Goal: Find contact information: Find contact information

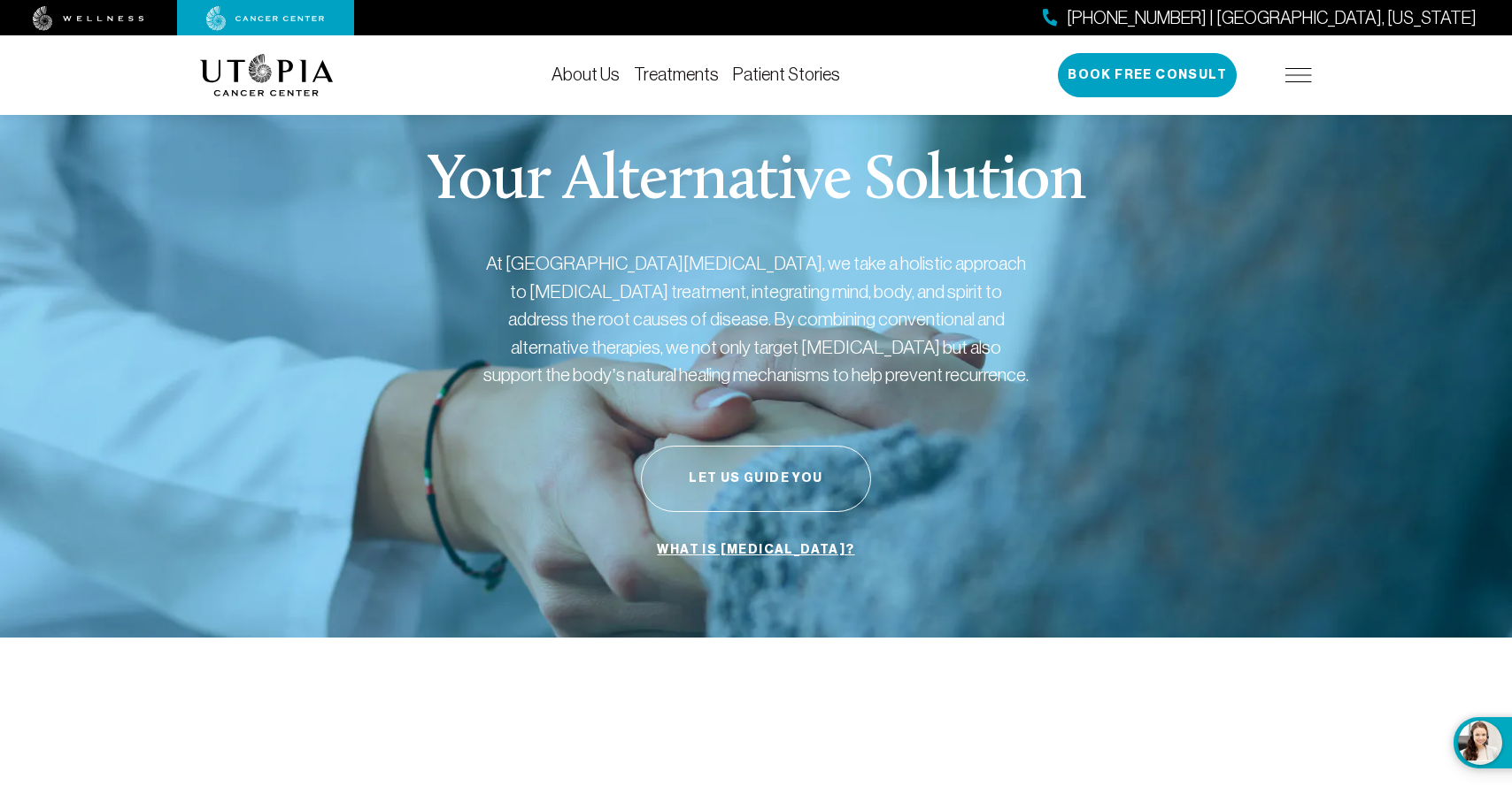
click at [1295, 72] on img at bounding box center [1298, 75] width 26 height 14
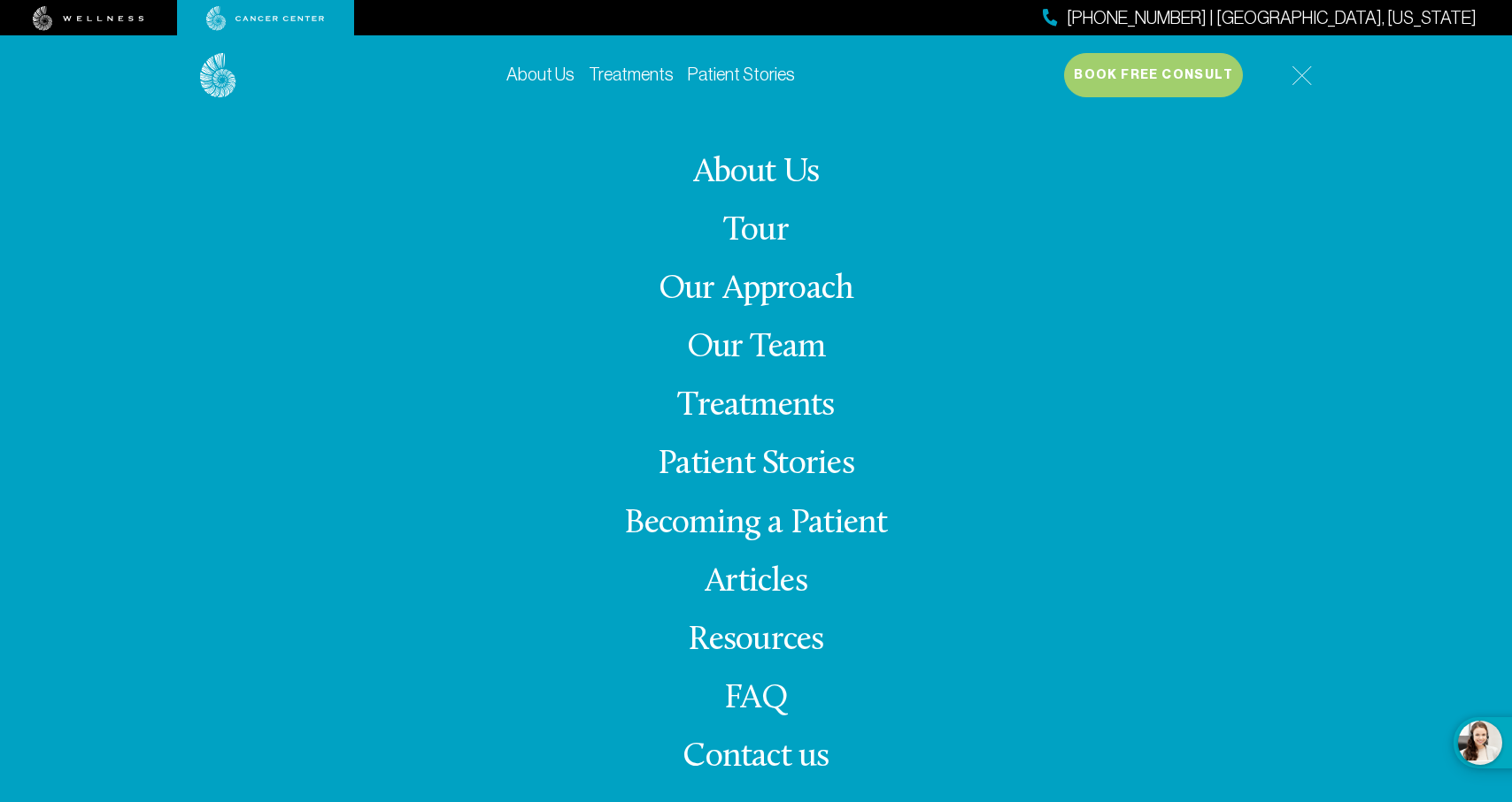
click at [761, 759] on span "Contact us" at bounding box center [755, 758] width 146 height 35
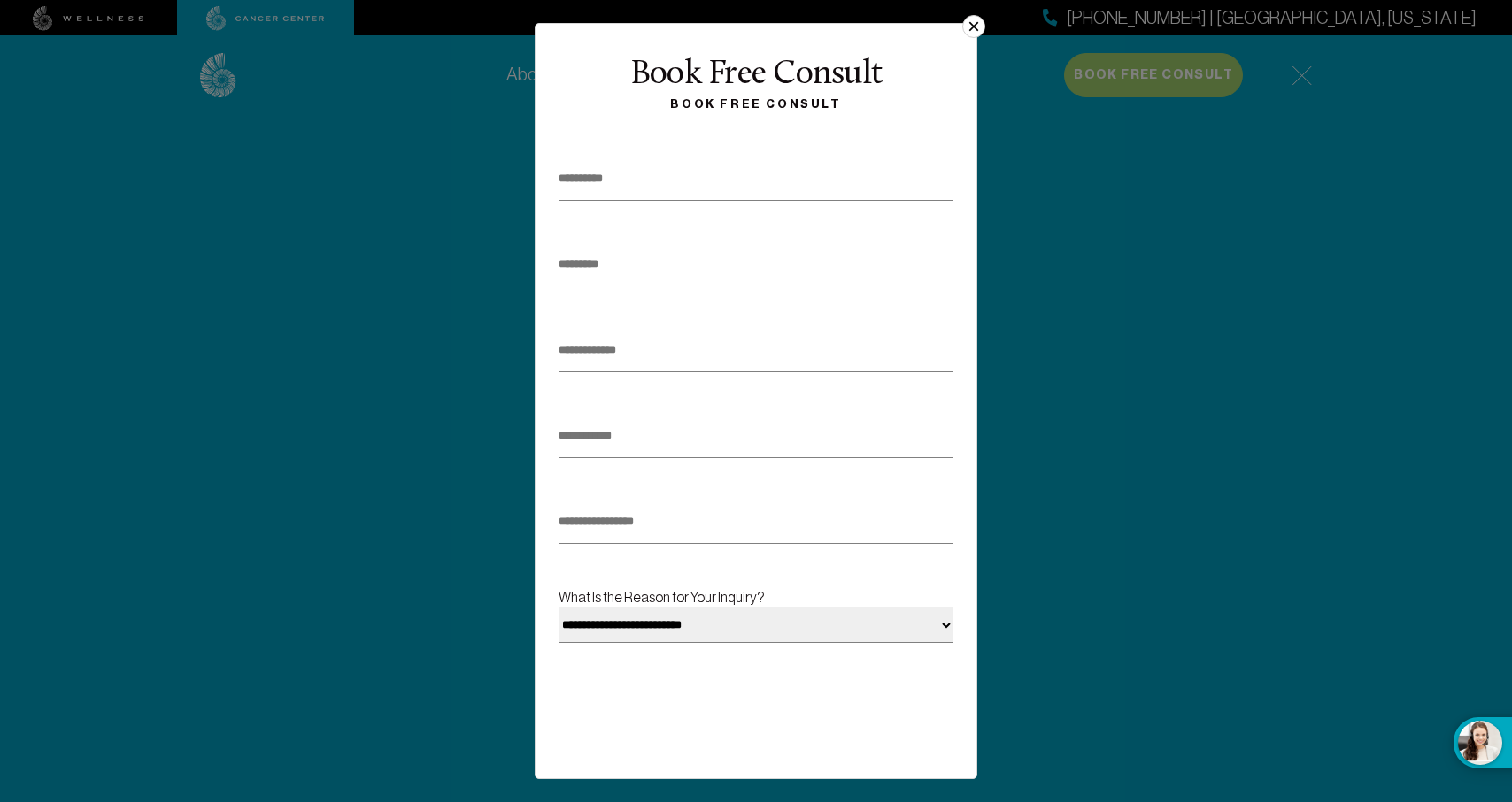
click at [976, 24] on button "×" at bounding box center [973, 26] width 23 height 23
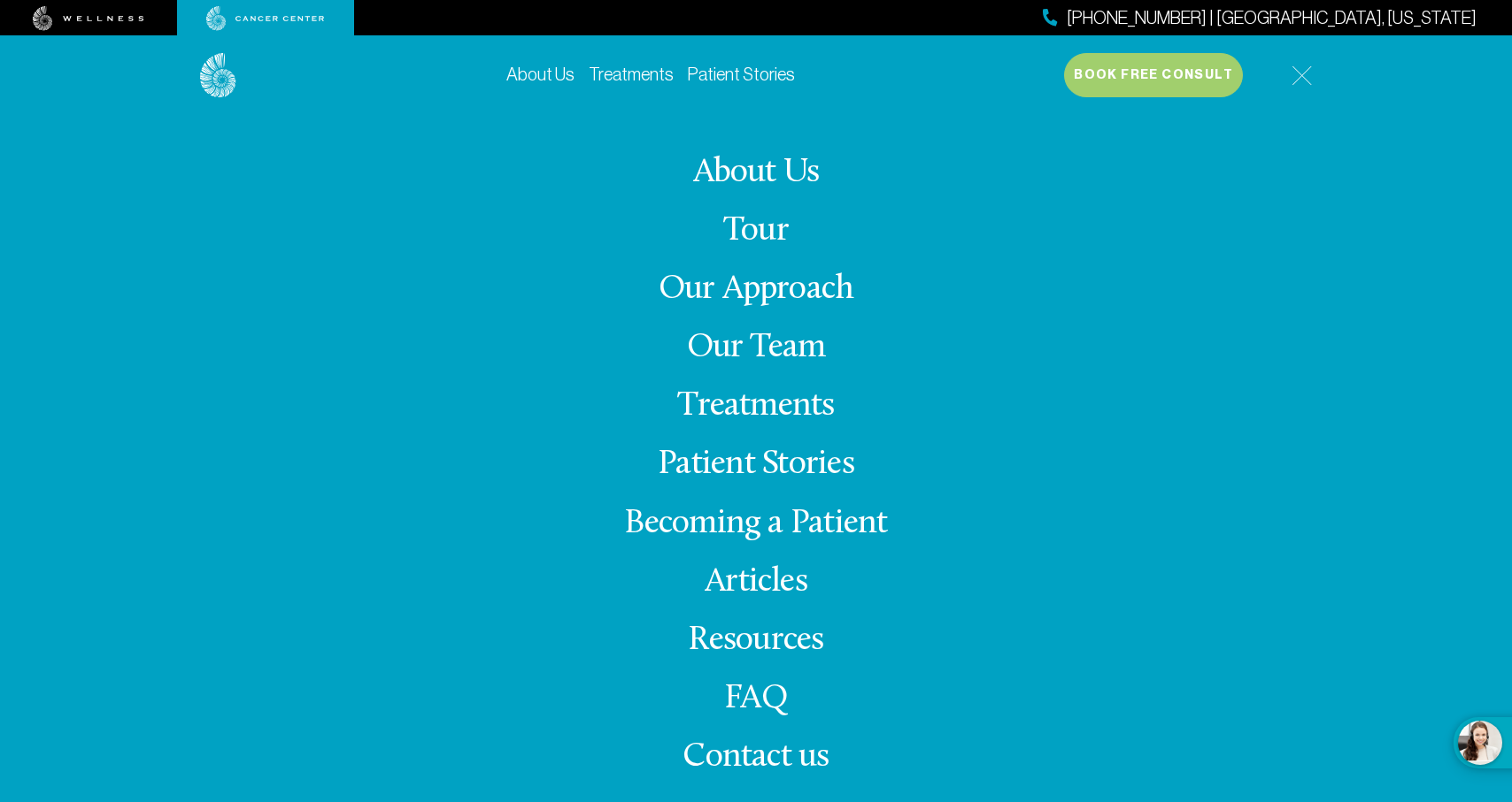
click at [760, 171] on link "About Us" at bounding box center [756, 173] width 127 height 35
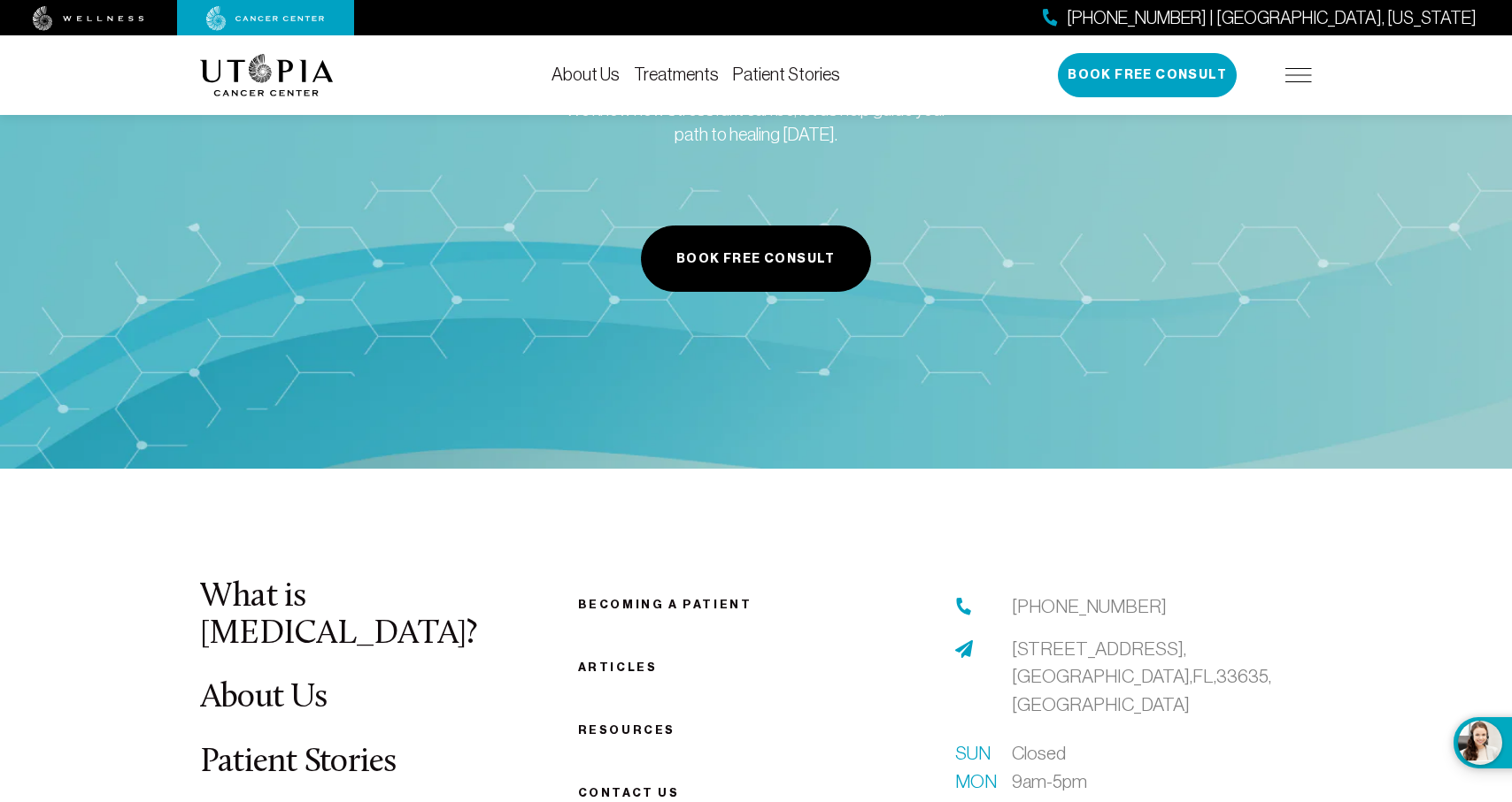
scroll to position [8811, 0]
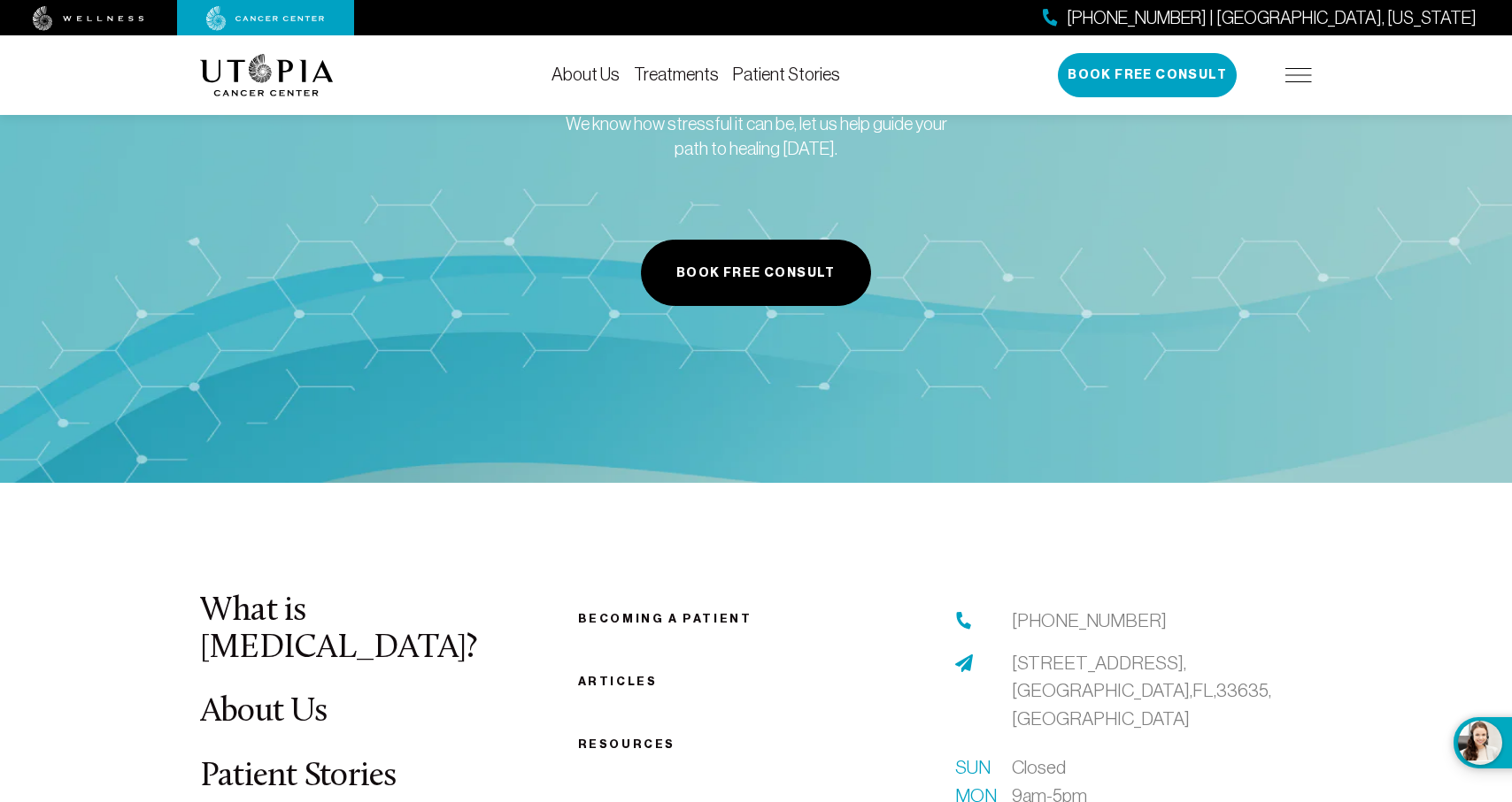
click at [1127, 649] on link "[STREET_ADDRESS]" at bounding box center [1160, 691] width 300 height 84
click at [1079, 653] on span "[STREET_ADDRESS]" at bounding box center [1141, 691] width 259 height 77
